Goal: Transaction & Acquisition: Purchase product/service

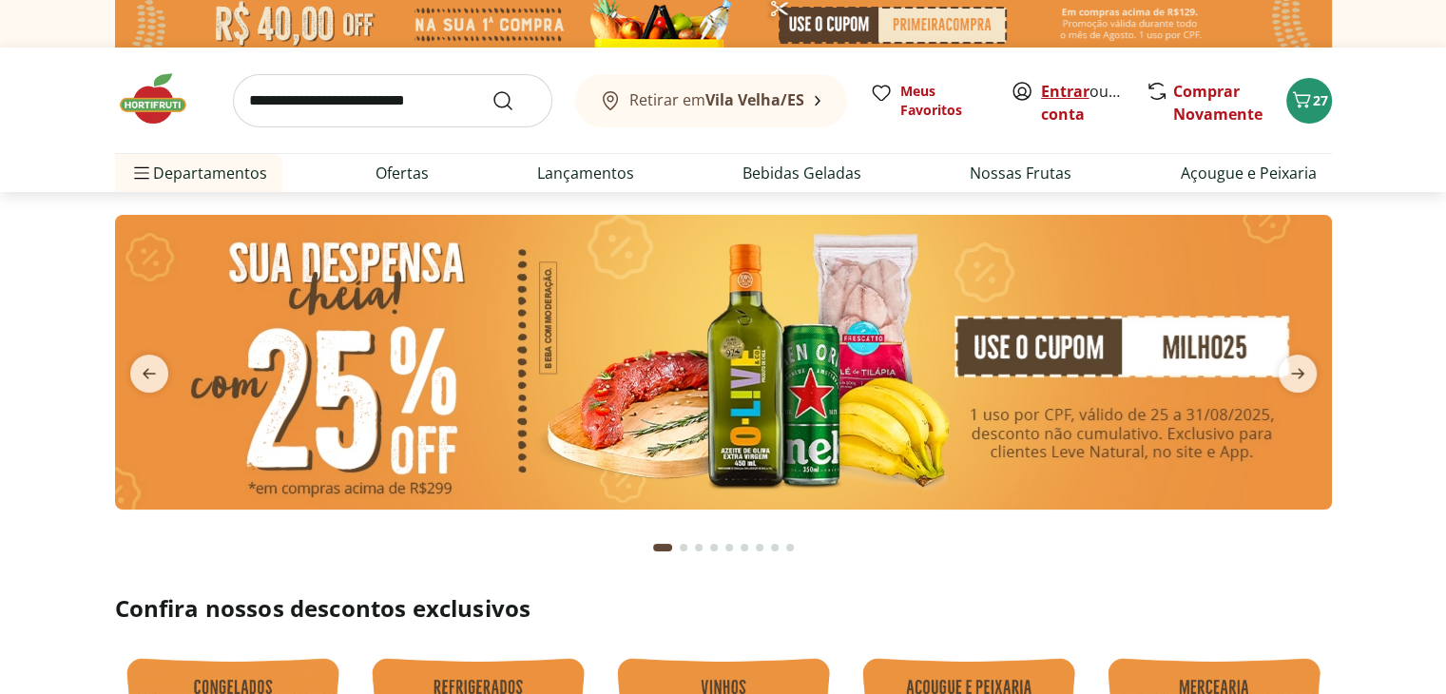
click at [1056, 88] on link "Entrar" at bounding box center [1065, 91] width 48 height 21
click at [1315, 104] on span "27" at bounding box center [1320, 100] width 15 height 18
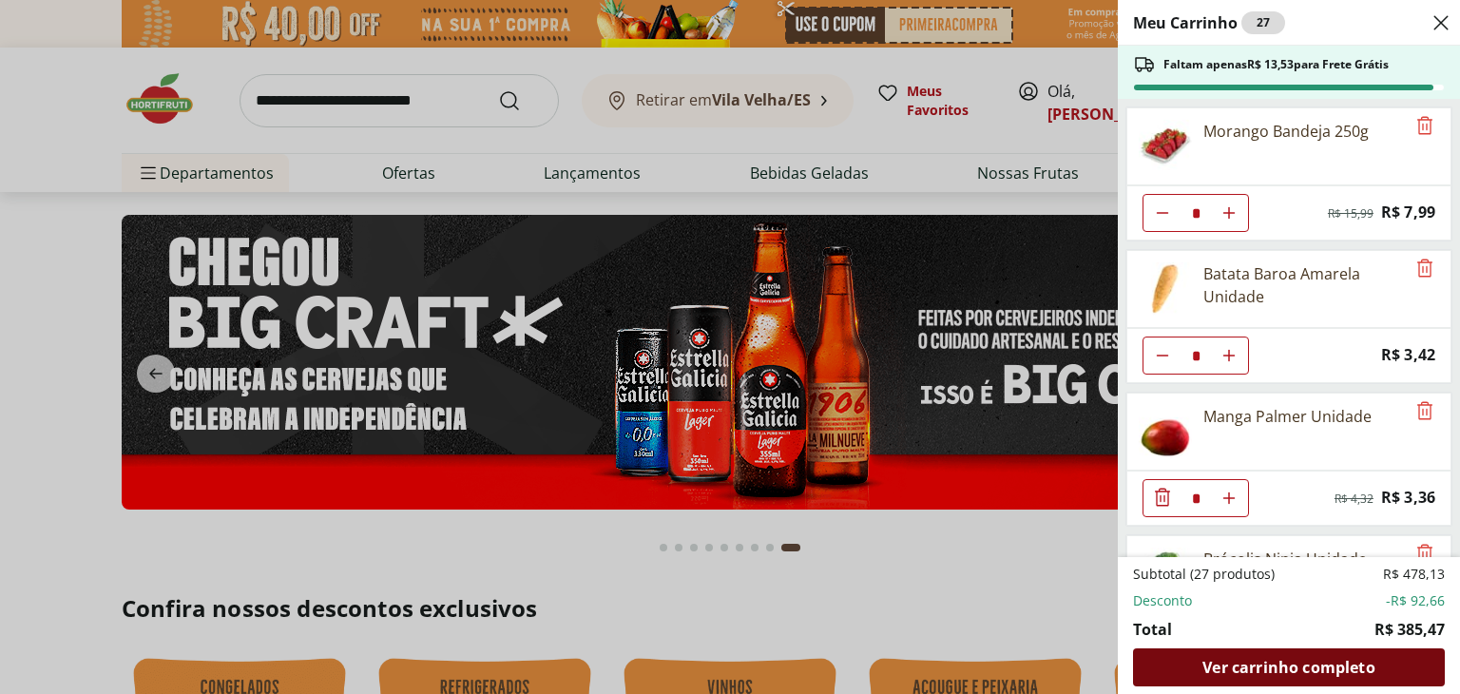
click at [1227, 666] on span "Ver carrinho completo" at bounding box center [1288, 667] width 172 height 15
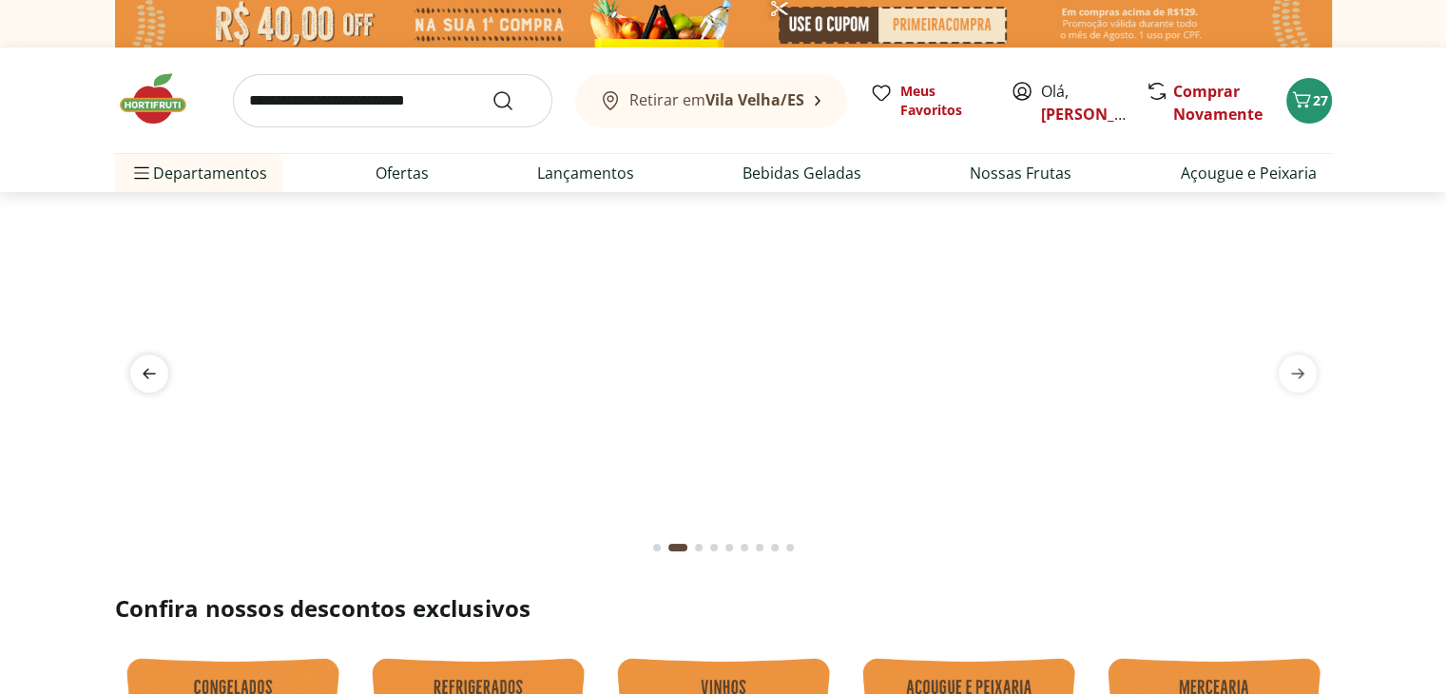
click at [155, 370] on icon "previous" at bounding box center [149, 373] width 23 height 23
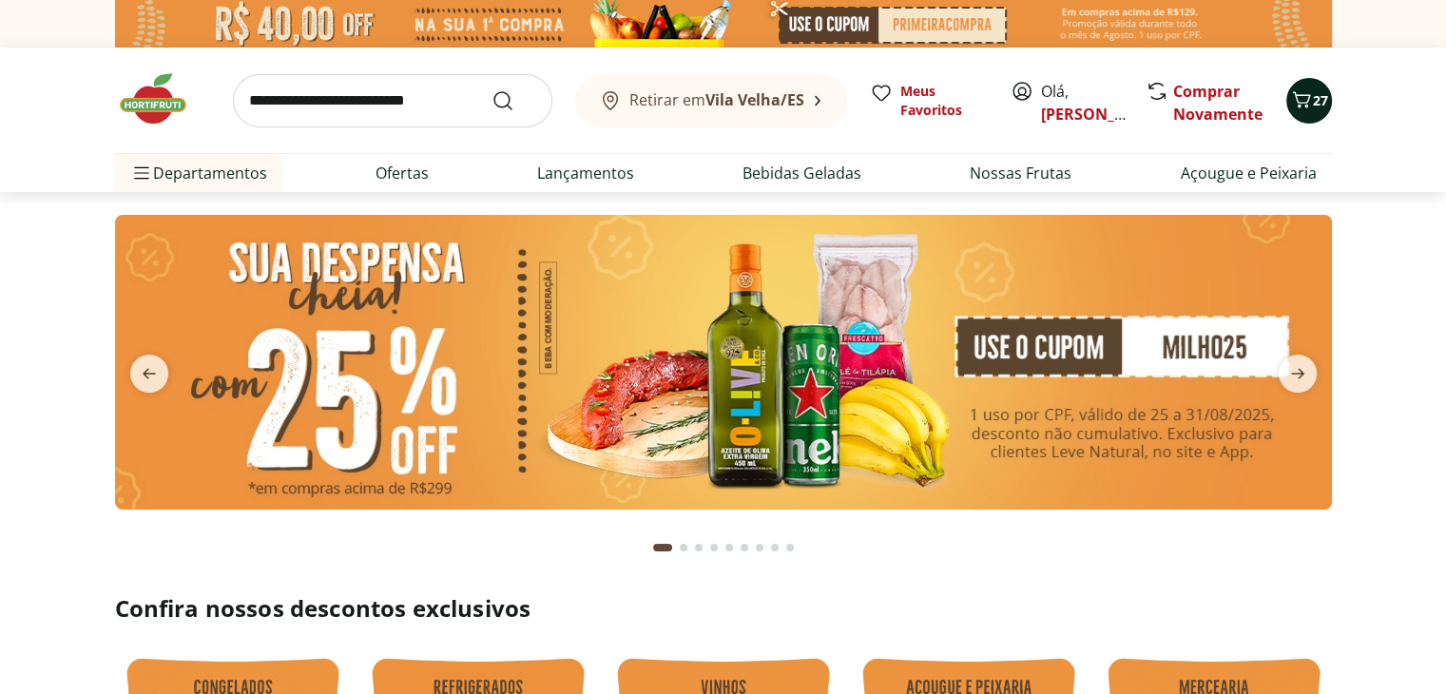
click at [1311, 99] on icon "Carrinho" at bounding box center [1301, 99] width 23 height 23
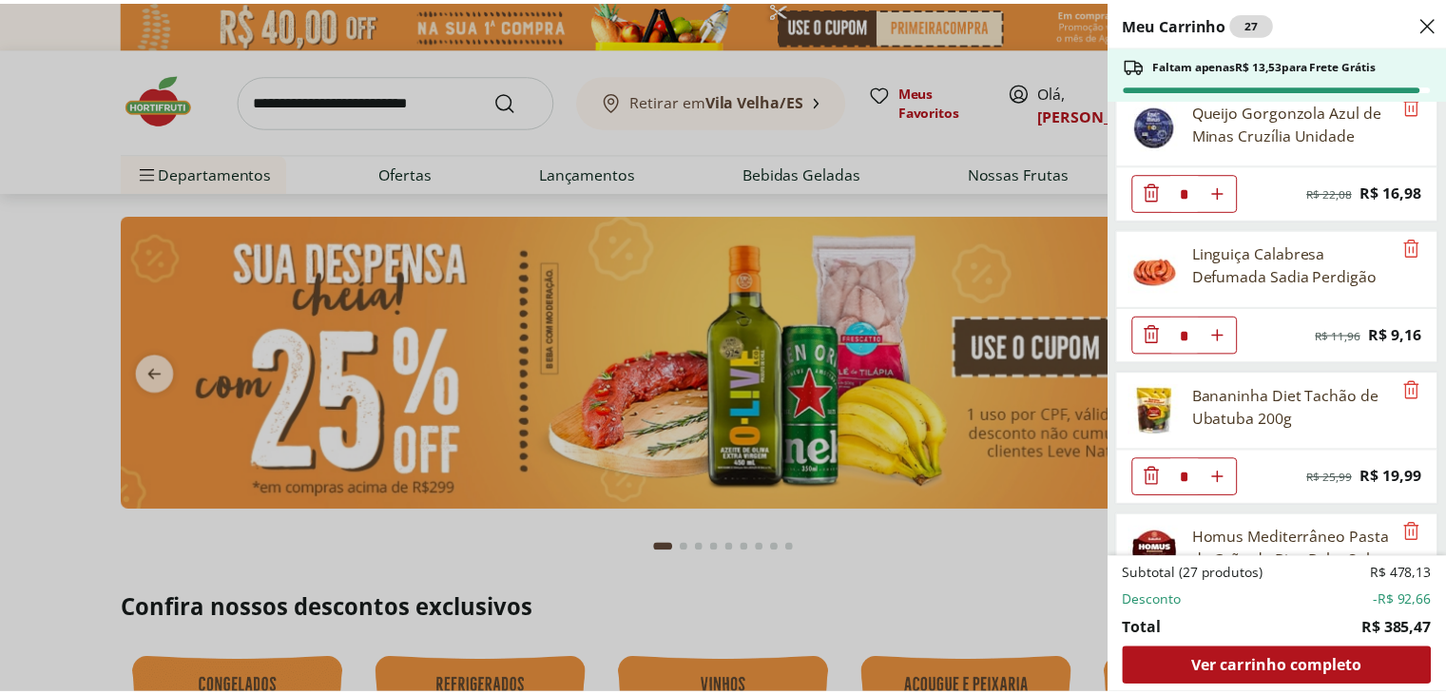
scroll to position [2520, 0]
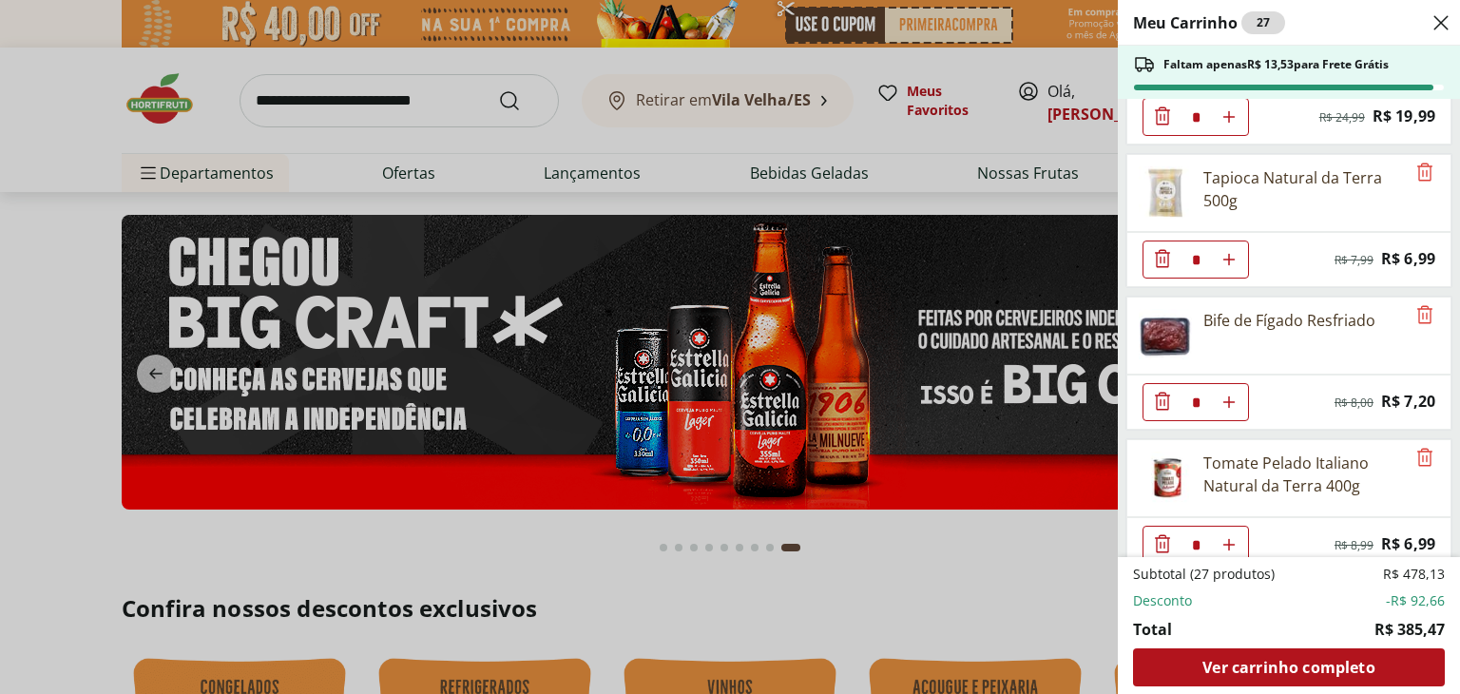
click at [315, 90] on div "Meu Carrinho 27 Faltam apenas R$ 13,53 para Frete Grátis Morango Bandeja 250g *…" at bounding box center [730, 347] width 1460 height 694
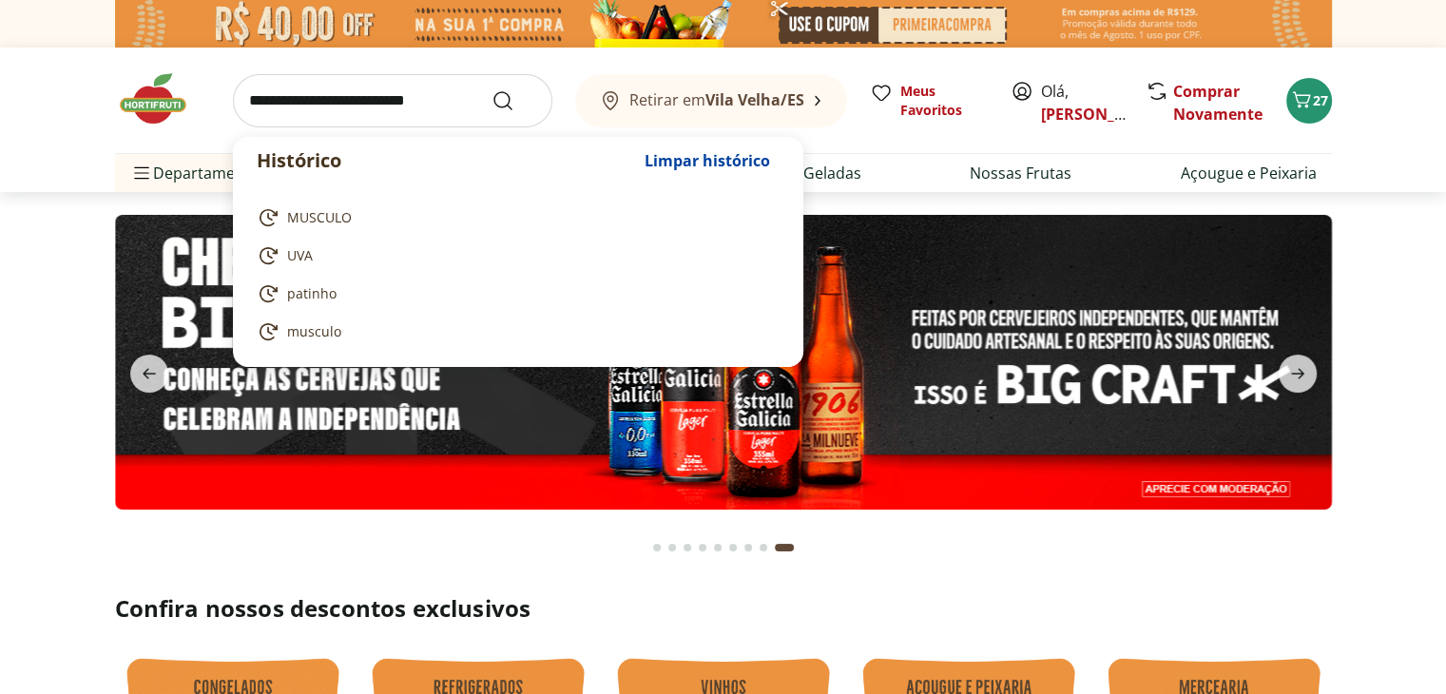
click at [315, 90] on input "search" at bounding box center [392, 100] width 319 height 53
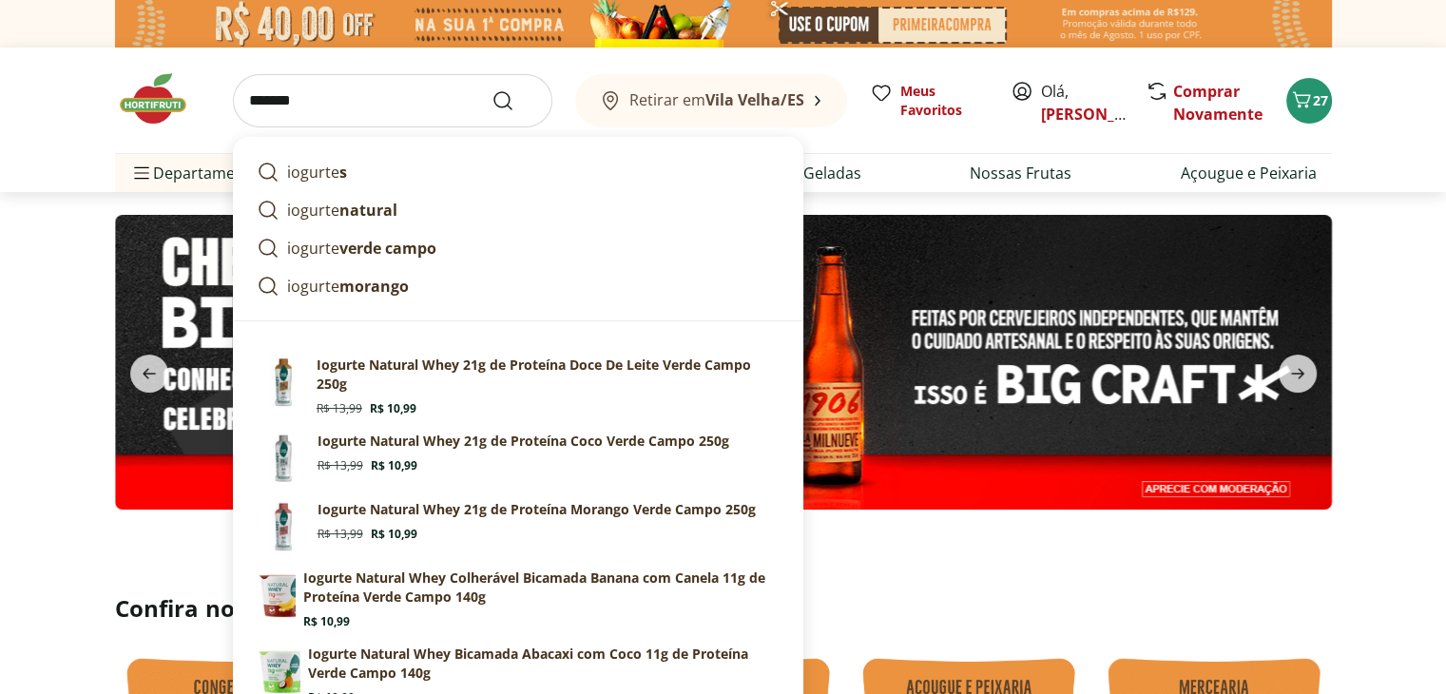
type input "*******"
click at [491, 89] on button "Submit Search" at bounding box center [514, 100] width 46 height 23
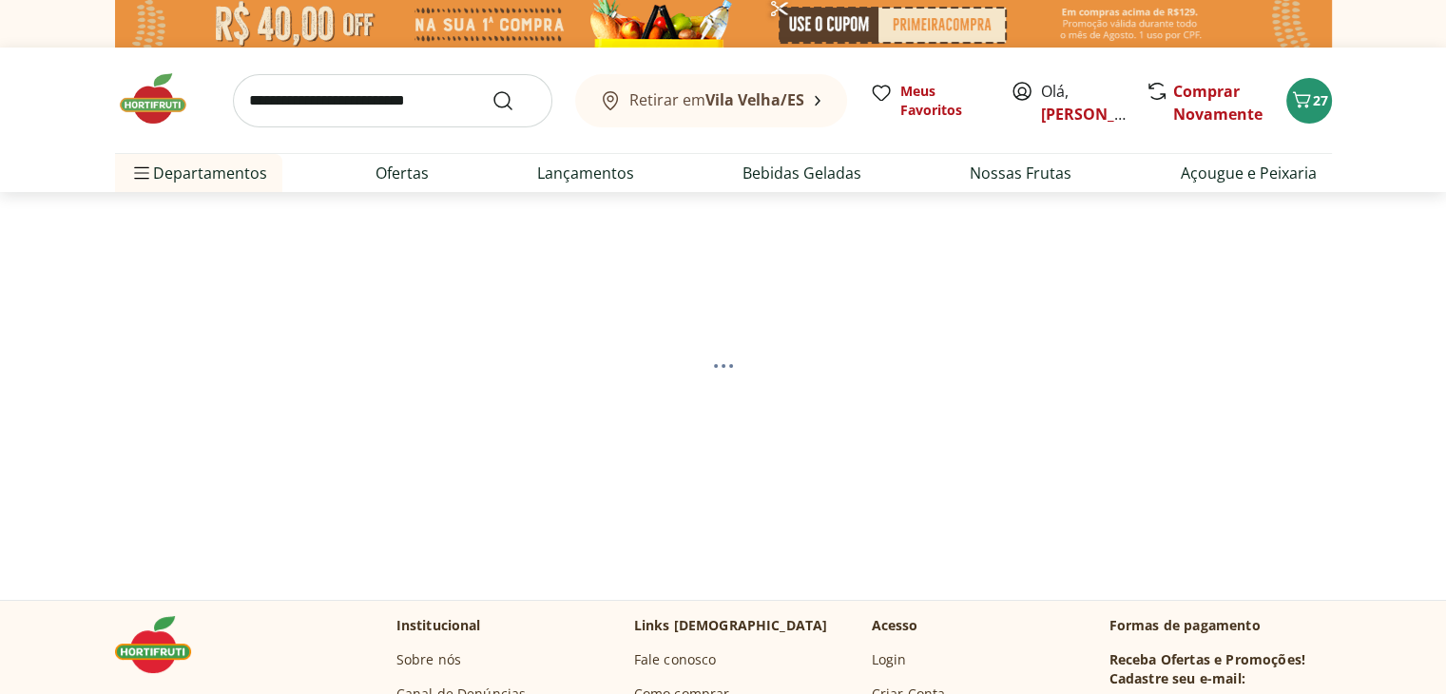
select select "**********"
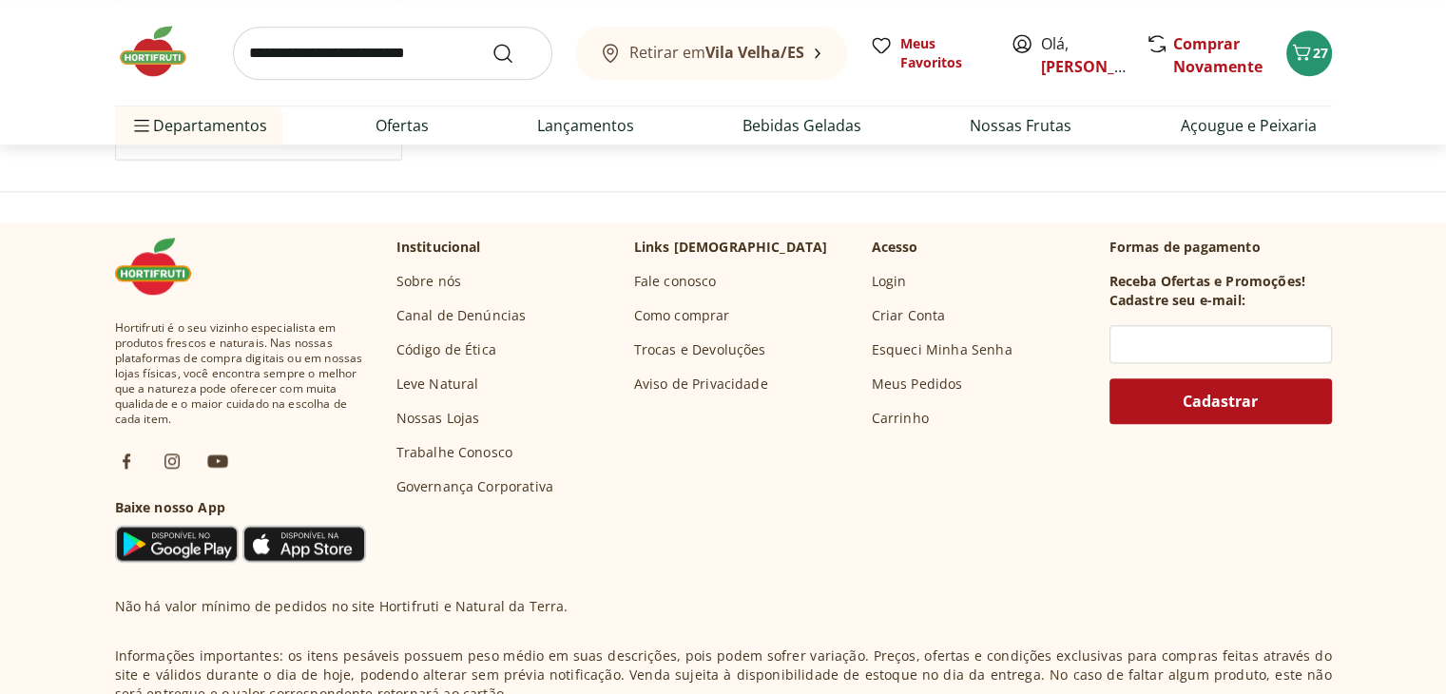
scroll to position [1566, 0]
